Goal: Task Accomplishment & Management: Manage account settings

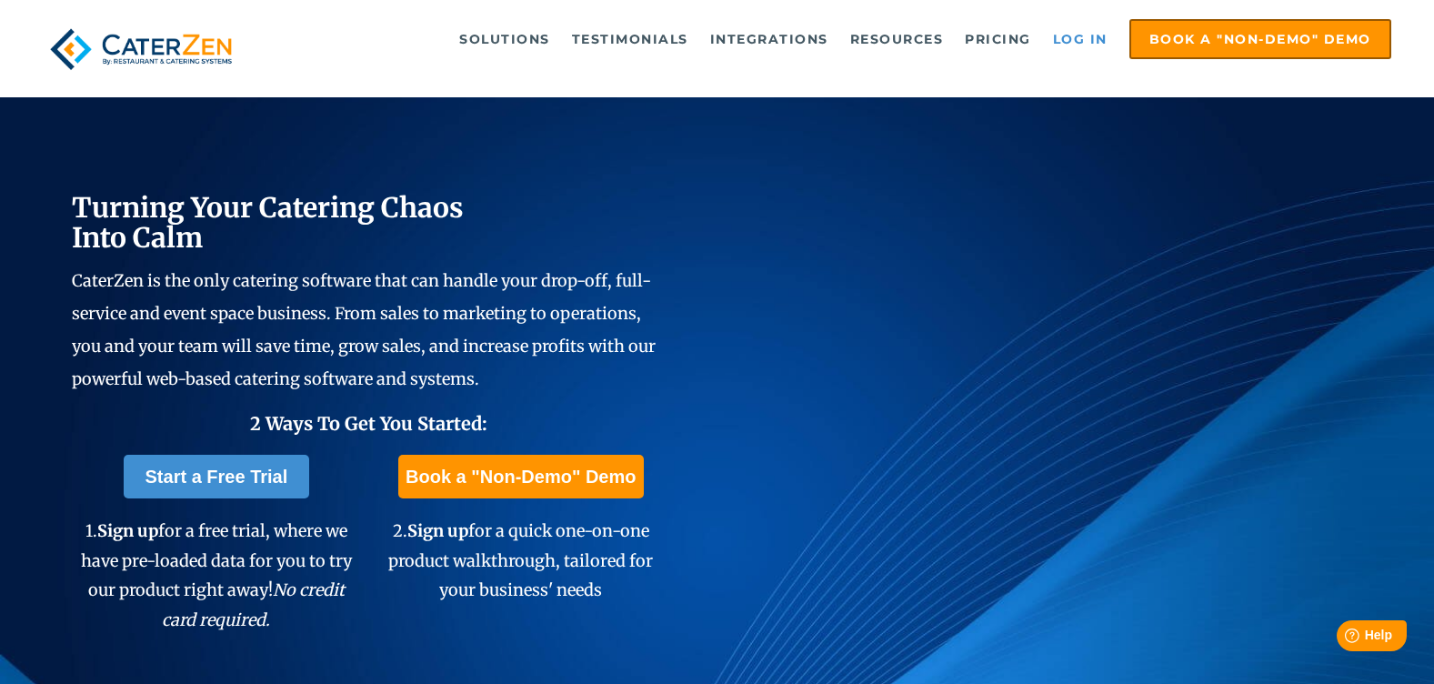
click at [1065, 31] on link "Log in" at bounding box center [1080, 39] width 73 height 36
click at [1079, 33] on link "Log in" at bounding box center [1080, 39] width 73 height 36
